Goal: Information Seeking & Learning: Learn about a topic

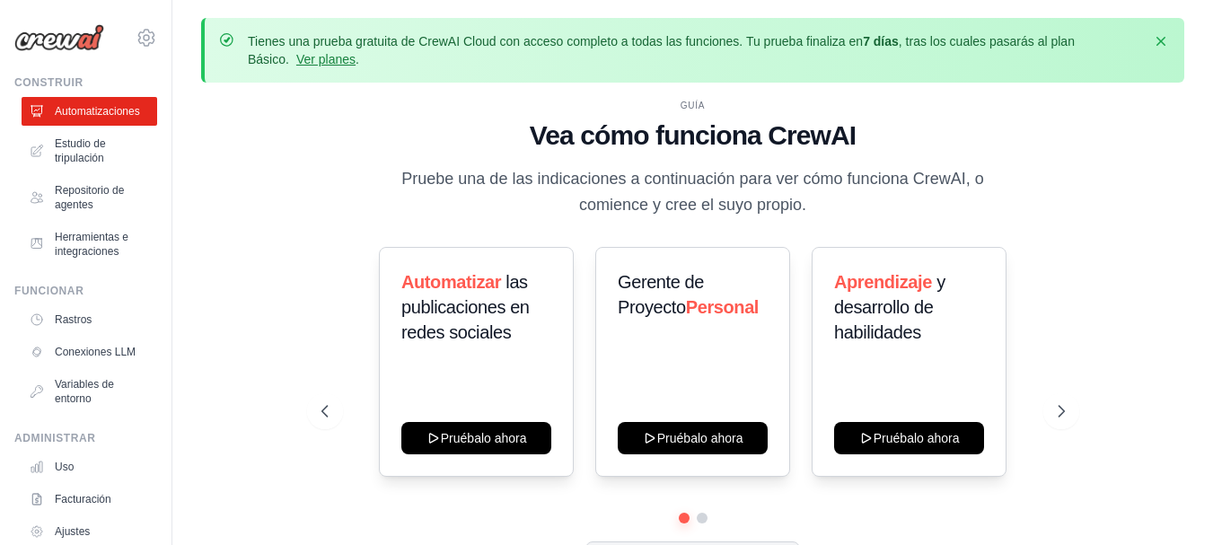
scroll to position [79, 0]
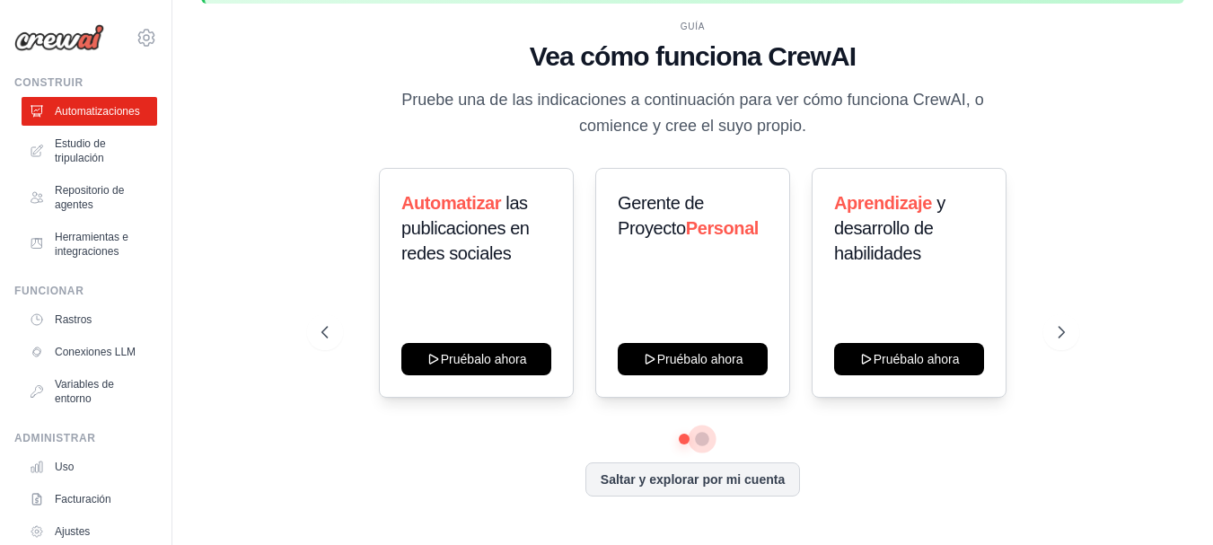
click at [705, 444] on button at bounding box center [702, 439] width 14 height 14
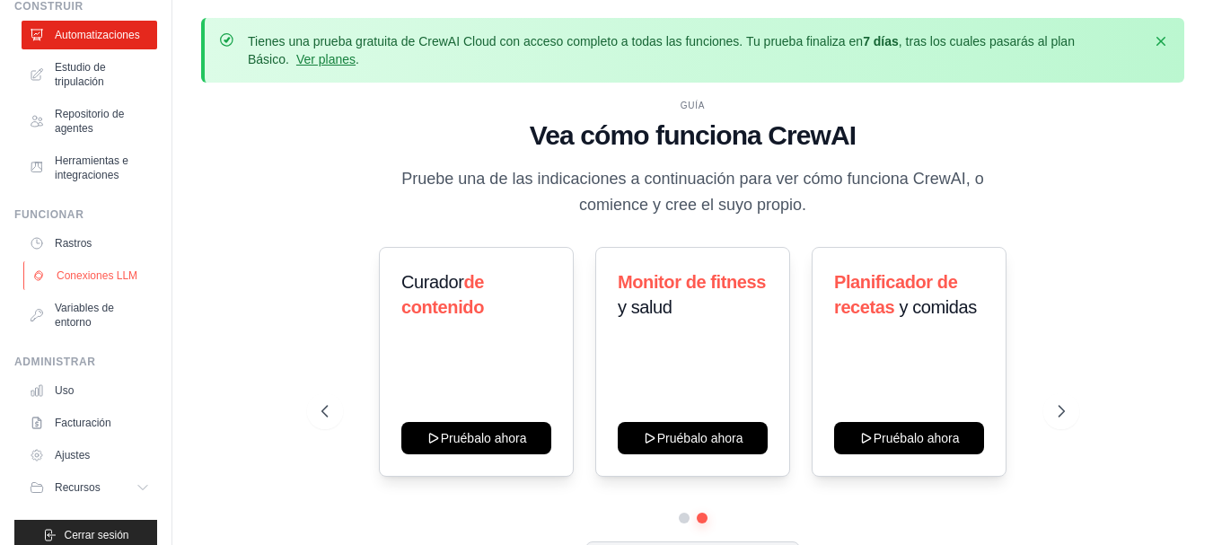
scroll to position [96, 0]
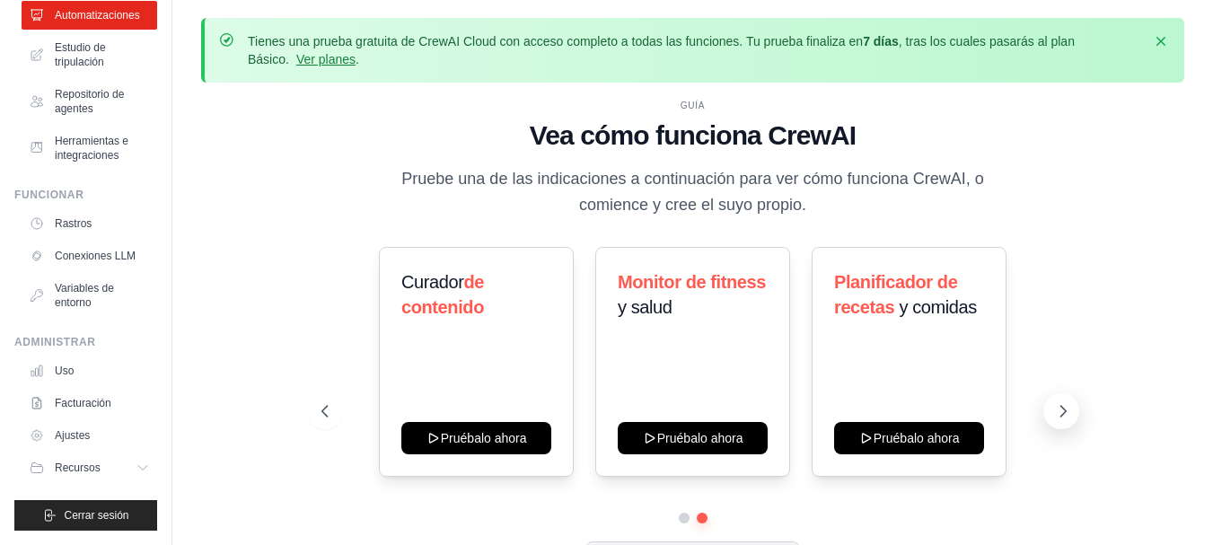
click at [1065, 414] on icon at bounding box center [1063, 411] width 18 height 18
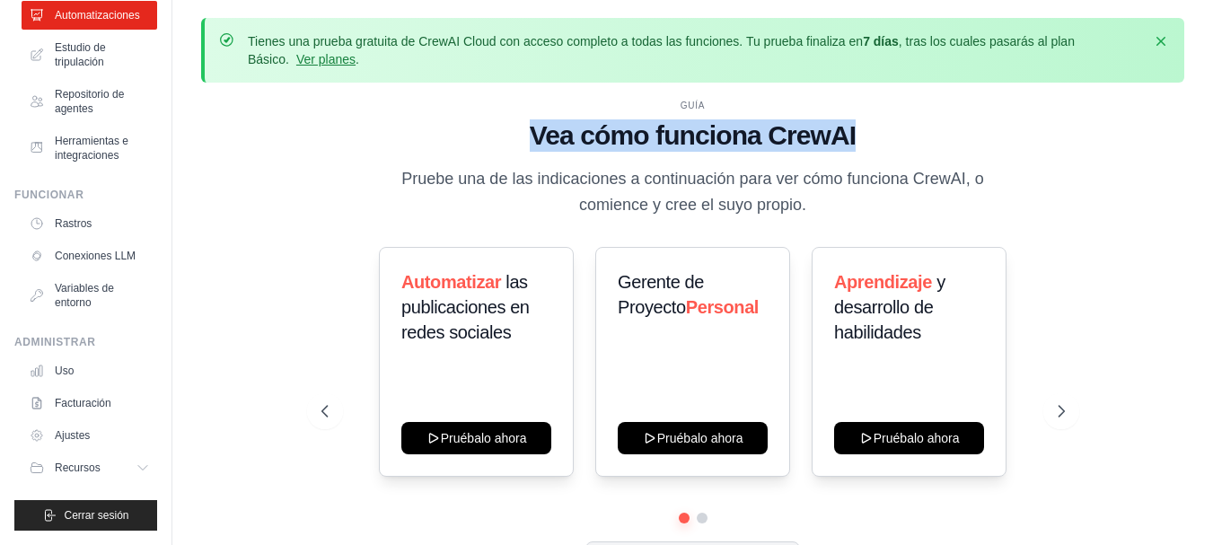
drag, startPoint x: 862, startPoint y: 136, endPoint x: 538, endPoint y: 146, distance: 324.4
click at [538, 146] on h1 "Vea cómo funciona CrewAI" at bounding box center [694, 135] width 744 height 32
copy font "Vea cómo funciona CrewAI"
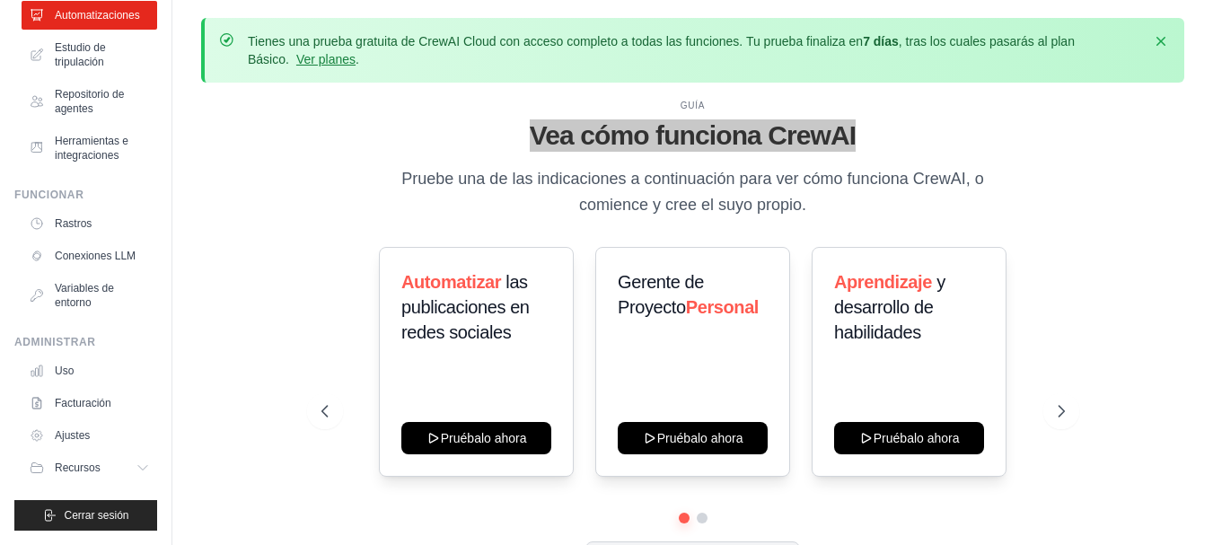
scroll to position [79, 0]
